Goal: Information Seeking & Learning: Check status

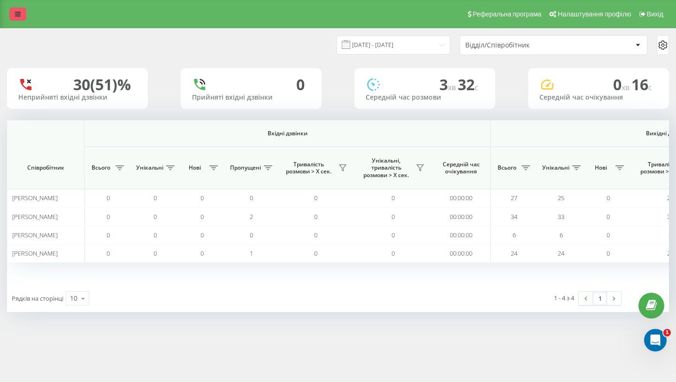
scroll to position [0, 648]
click at [21, 14] on link at bounding box center [17, 14] width 17 height 13
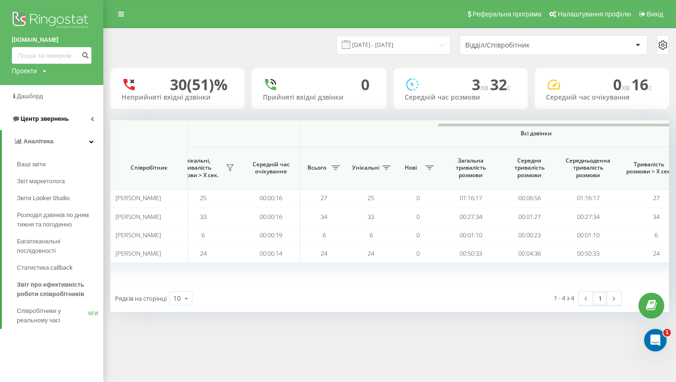
click at [56, 117] on span "Центр звернень" at bounding box center [45, 118] width 48 height 7
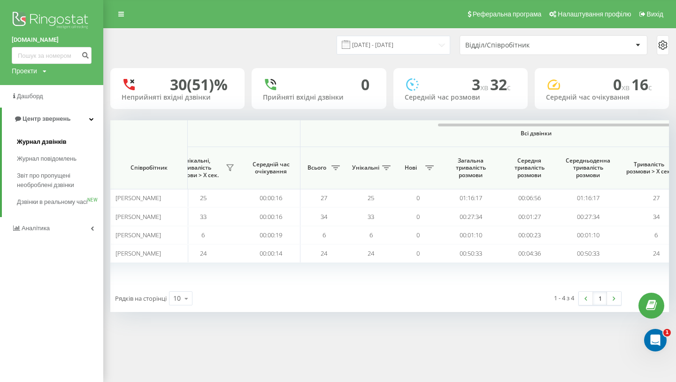
click at [52, 140] on span "Журнал дзвінків" at bounding box center [42, 141] width 50 height 9
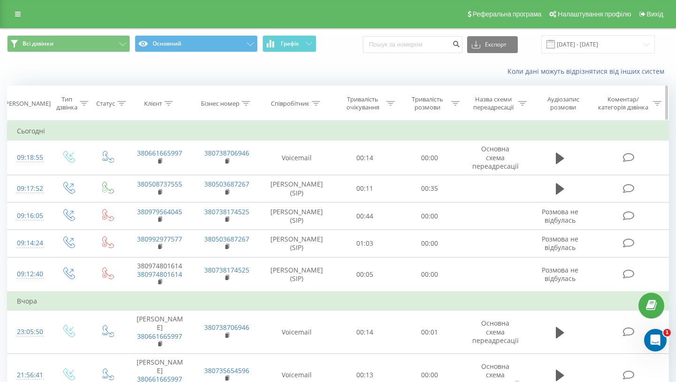
click at [301, 102] on div "Співробітник" at bounding box center [290, 104] width 39 height 8
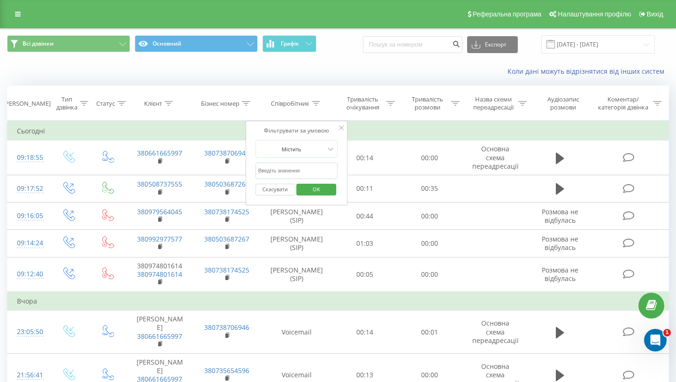
click at [275, 175] on input "text" at bounding box center [296, 170] width 83 height 16
type input "Андрій прохоров"
click at [319, 185] on span "OK" at bounding box center [316, 189] width 26 height 15
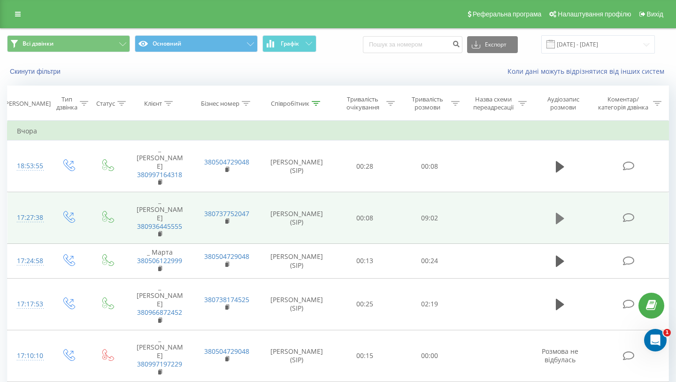
click at [564, 211] on button at bounding box center [560, 218] width 14 height 14
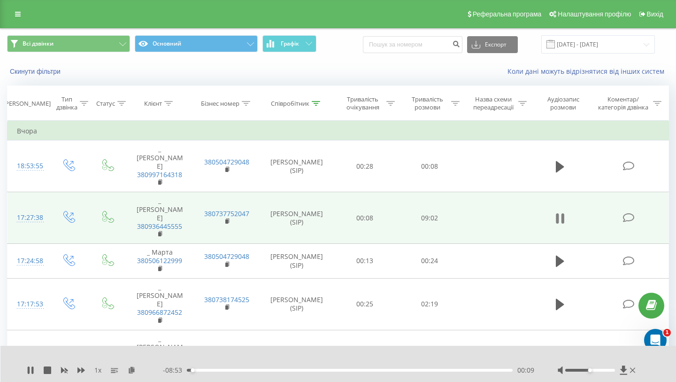
click at [560, 212] on icon at bounding box center [560, 218] width 8 height 13
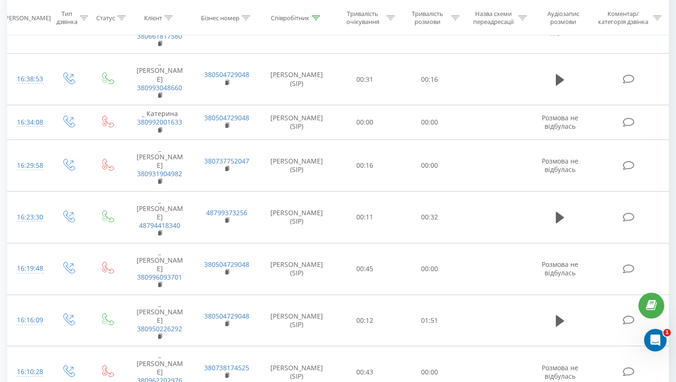
scroll to position [754, 0]
